Goal: Task Accomplishment & Management: Use online tool/utility

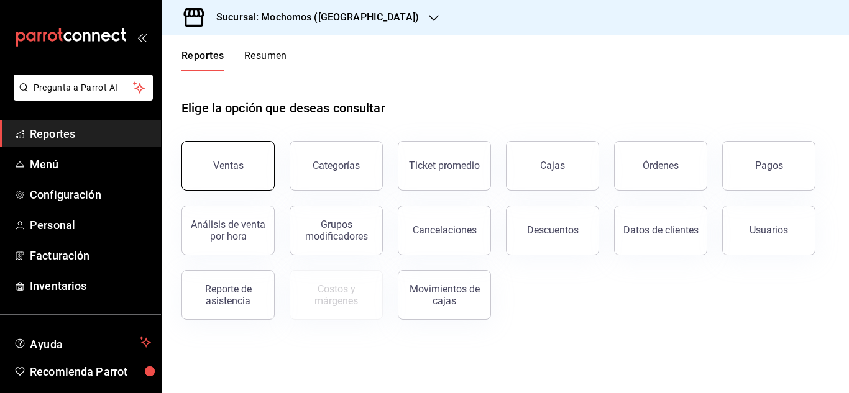
click at [203, 167] on button "Ventas" at bounding box center [227, 166] width 93 height 50
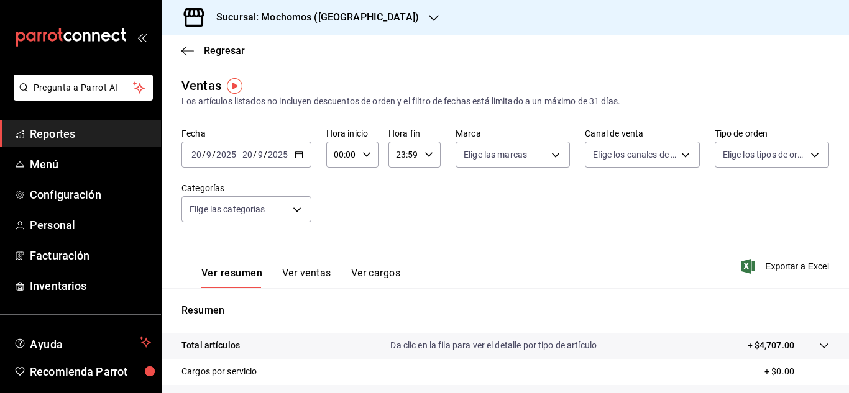
click at [290, 152] on div "[DATE] [DATE] - [DATE] [DATE]" at bounding box center [246, 155] width 130 height 26
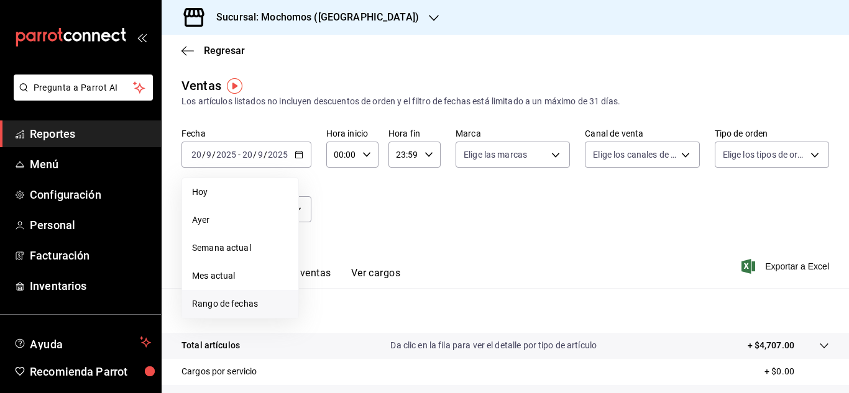
click at [217, 301] on span "Rango de fechas" at bounding box center [240, 304] width 96 height 13
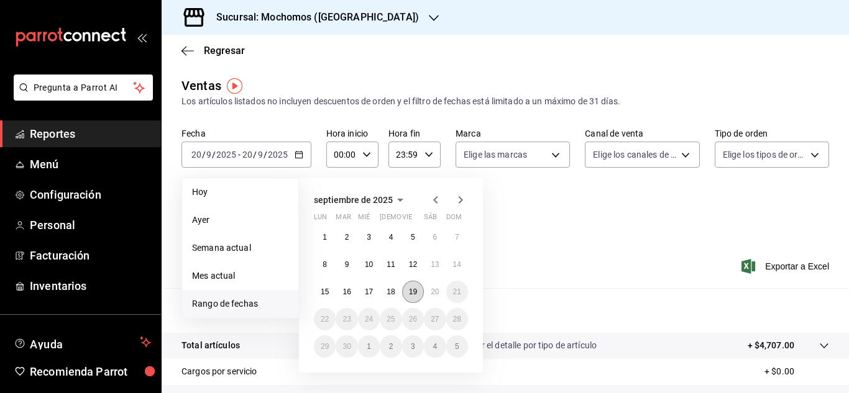
click at [421, 291] on button "19" at bounding box center [413, 292] width 22 height 22
click at [430, 295] on button "20" at bounding box center [435, 292] width 22 height 22
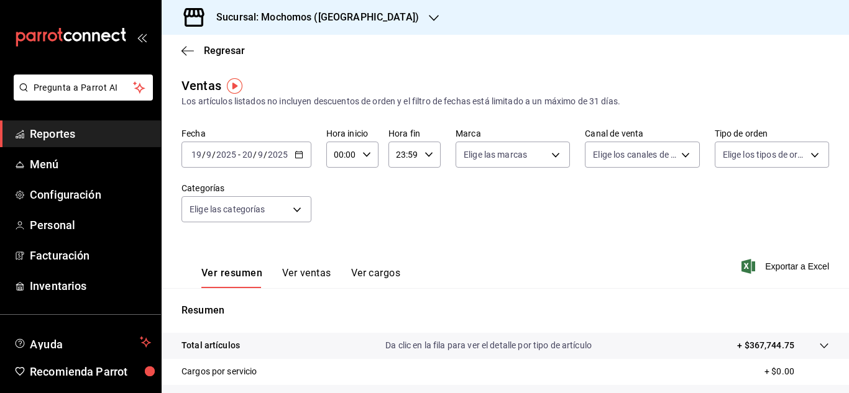
click at [362, 157] on icon "button" at bounding box center [366, 154] width 9 height 9
click at [339, 208] on button "03" at bounding box center [338, 213] width 21 height 25
type input "03:00"
drag, startPoint x: 841, startPoint y: 186, endPoint x: 839, endPoint y: 296, distance: 109.4
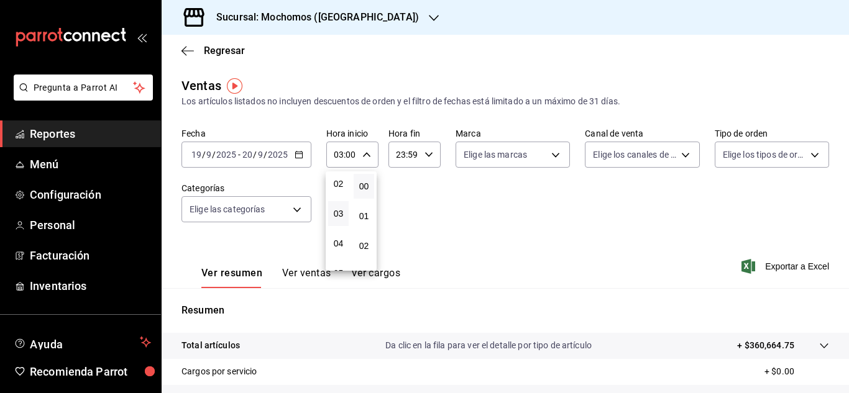
click at [839, 296] on div at bounding box center [424, 196] width 849 height 393
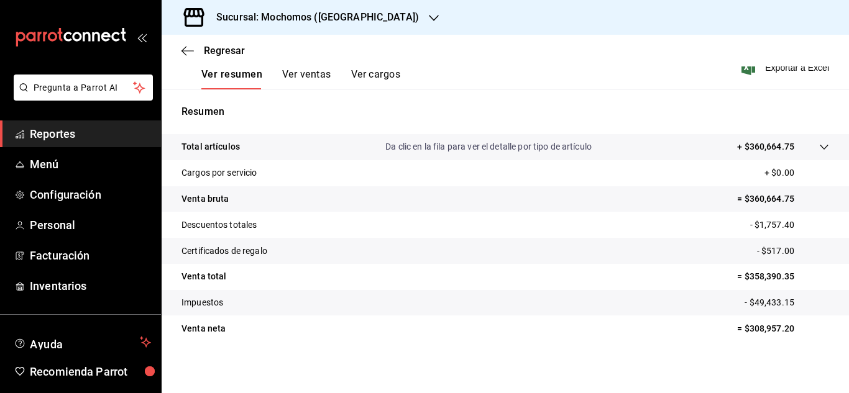
scroll to position [201, 0]
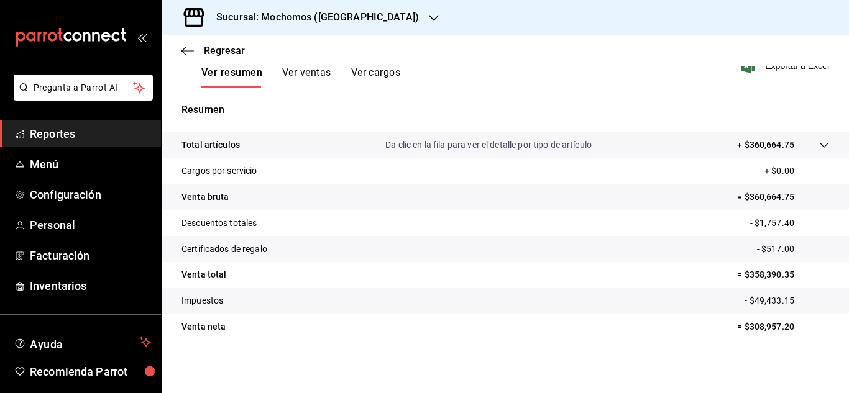
click at [60, 129] on span "Reportes" at bounding box center [90, 134] width 121 height 17
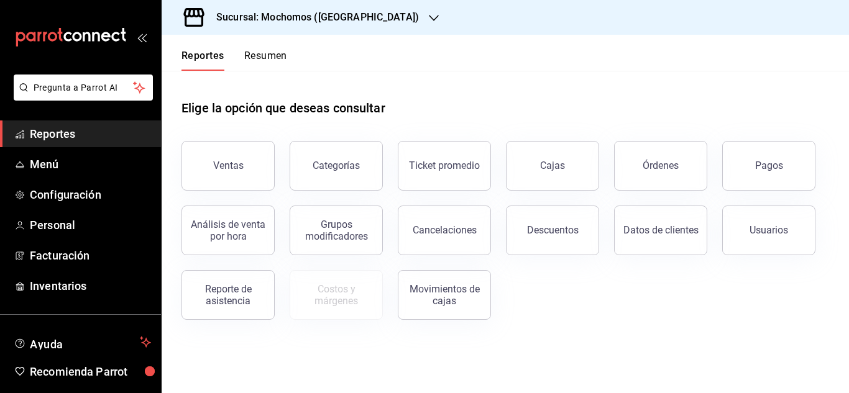
click at [74, 138] on span "Reportes" at bounding box center [90, 134] width 121 height 17
click at [201, 156] on button "Ventas" at bounding box center [227, 166] width 93 height 50
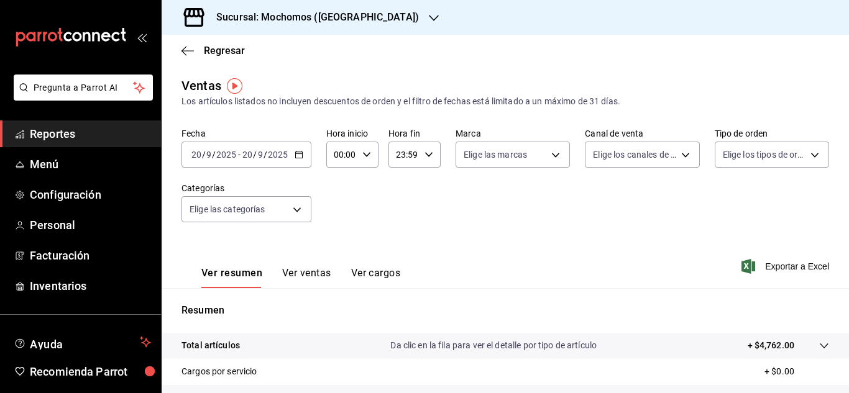
click at [303, 143] on div "[DATE] [DATE] - [DATE] [DATE]" at bounding box center [246, 155] width 130 height 26
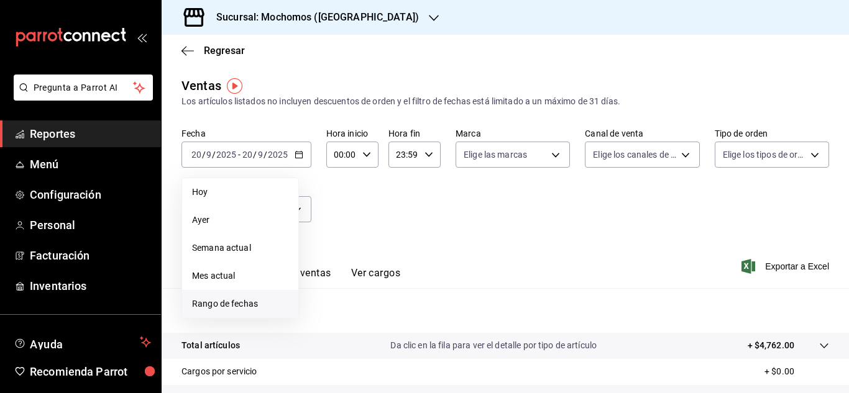
click at [277, 302] on span "Rango de fechas" at bounding box center [240, 304] width 96 height 13
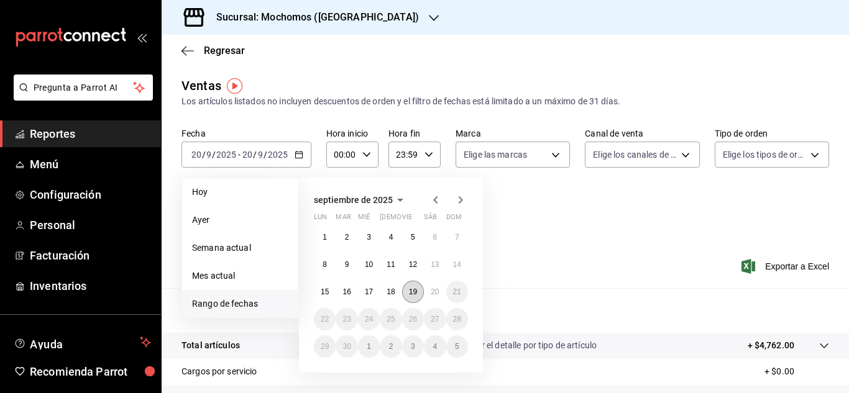
click at [411, 288] on abbr "19" at bounding box center [413, 292] width 8 height 9
click at [430, 298] on button "20" at bounding box center [435, 292] width 22 height 22
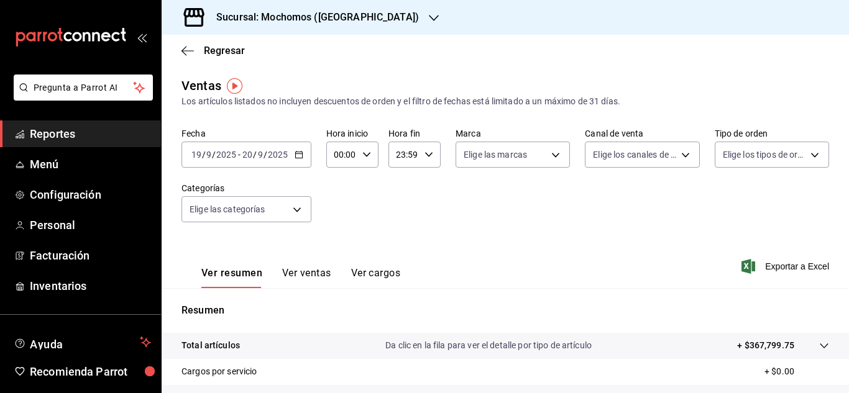
click at [369, 154] on icon "button" at bounding box center [366, 154] width 9 height 9
click at [341, 184] on span "04" at bounding box center [339, 181] width 6 height 10
type input "04:00"
click at [415, 156] on div at bounding box center [424, 196] width 849 height 393
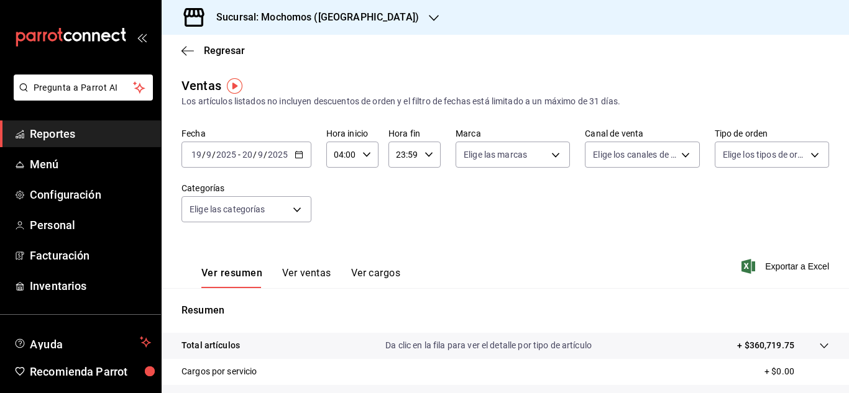
click at [420, 155] on div "23:59 Hora fin" at bounding box center [414, 155] width 52 height 26
click at [401, 234] on button "04" at bounding box center [399, 243] width 21 height 25
type input "04:59"
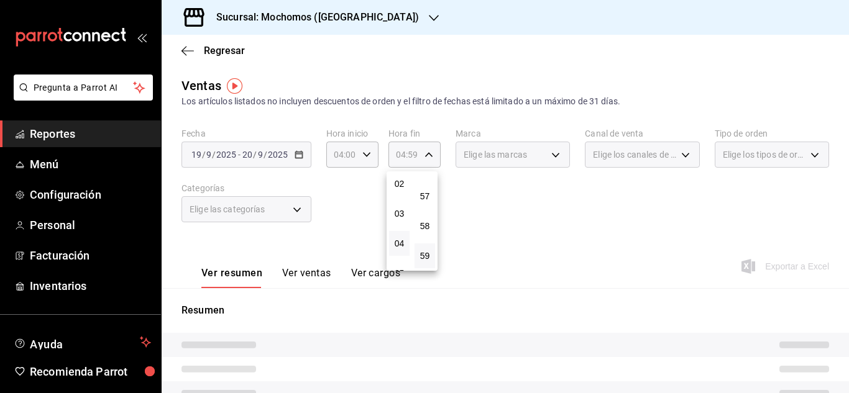
click at [485, 183] on div at bounding box center [424, 196] width 849 height 393
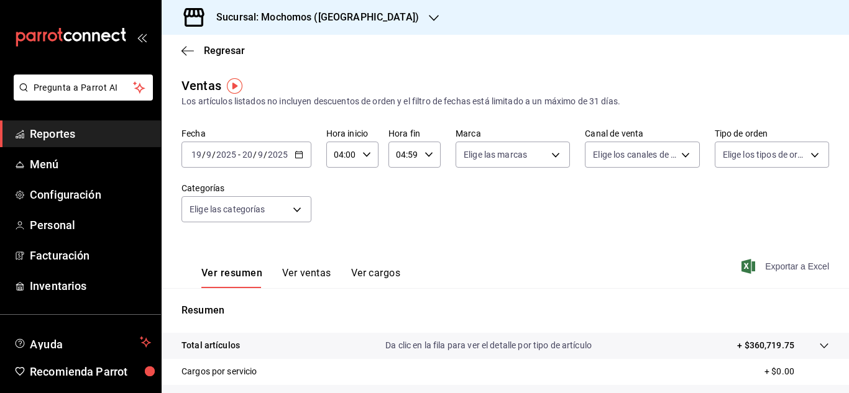
click at [762, 259] on span "Exportar a Excel" at bounding box center [786, 266] width 85 height 15
click at [92, 129] on span "Reportes" at bounding box center [90, 134] width 121 height 17
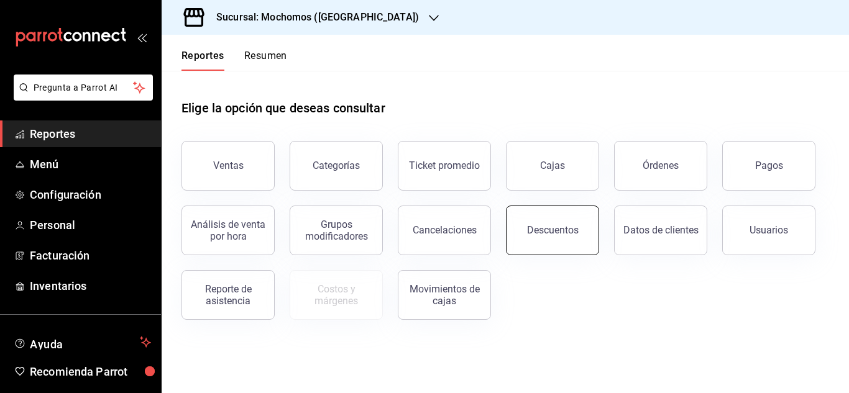
click at [577, 237] on button "Descuentos" at bounding box center [552, 231] width 93 height 50
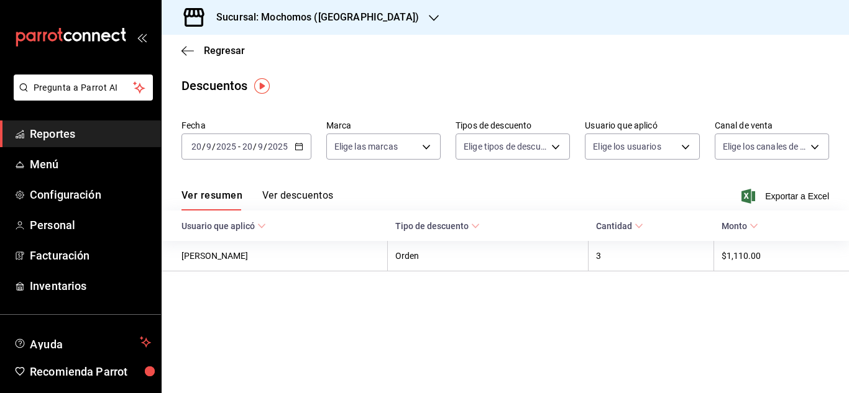
click at [304, 149] on div "[DATE] [DATE] - [DATE] [DATE]" at bounding box center [246, 147] width 130 height 26
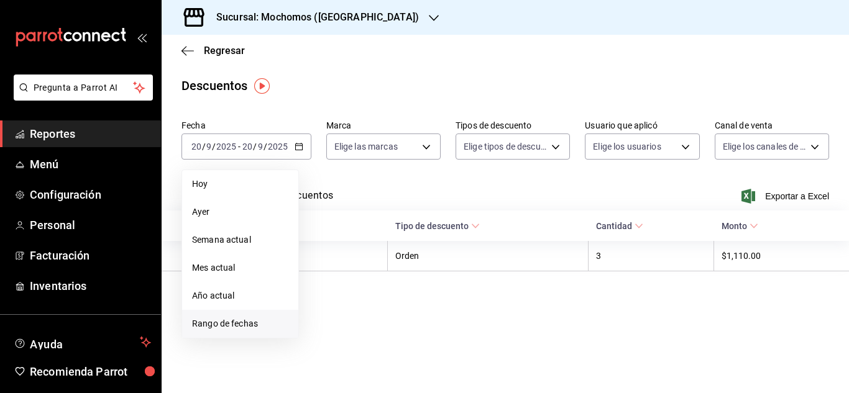
click at [208, 323] on span "Rango de fechas" at bounding box center [240, 324] width 96 height 13
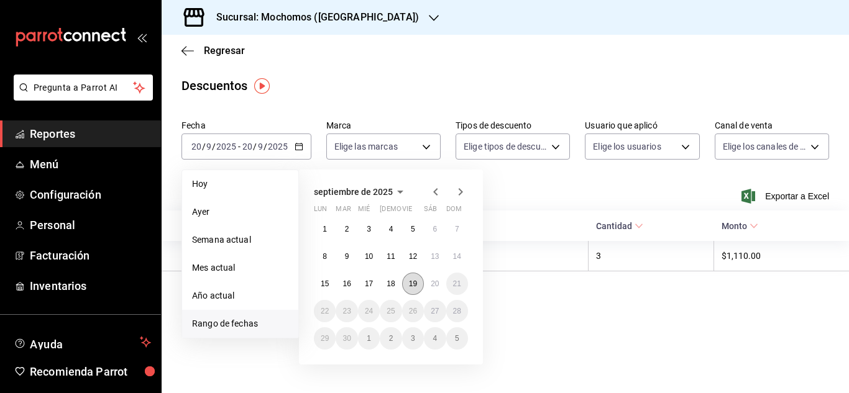
click at [408, 288] on button "19" at bounding box center [413, 284] width 22 height 22
click at [444, 275] on div "1 2 3 4 5 6 7 8 9 10 11 12 13 14 15 16 17 18 19 20 21 22 23 24 25 26 27 28 29 3…" at bounding box center [391, 284] width 154 height 132
click at [433, 293] on button "20" at bounding box center [435, 284] width 22 height 22
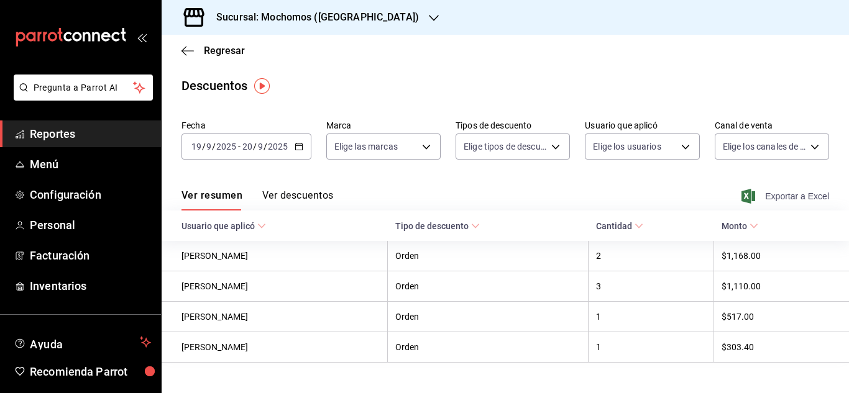
click at [751, 193] on span "Exportar a Excel" at bounding box center [786, 196] width 85 height 15
